Goal: Information Seeking & Learning: Learn about a topic

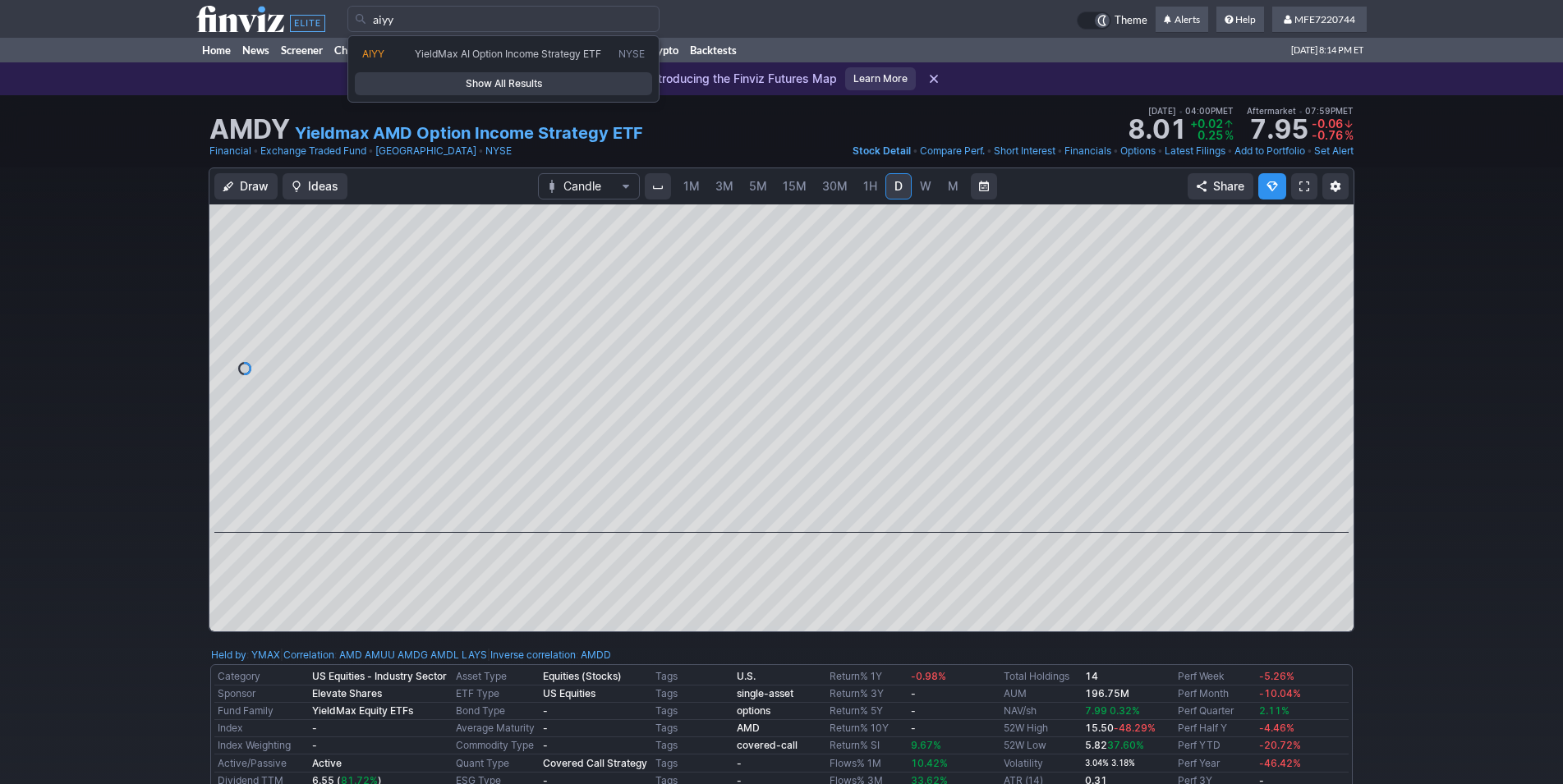
type input "aiyy"
